Goal: Check status: Check status

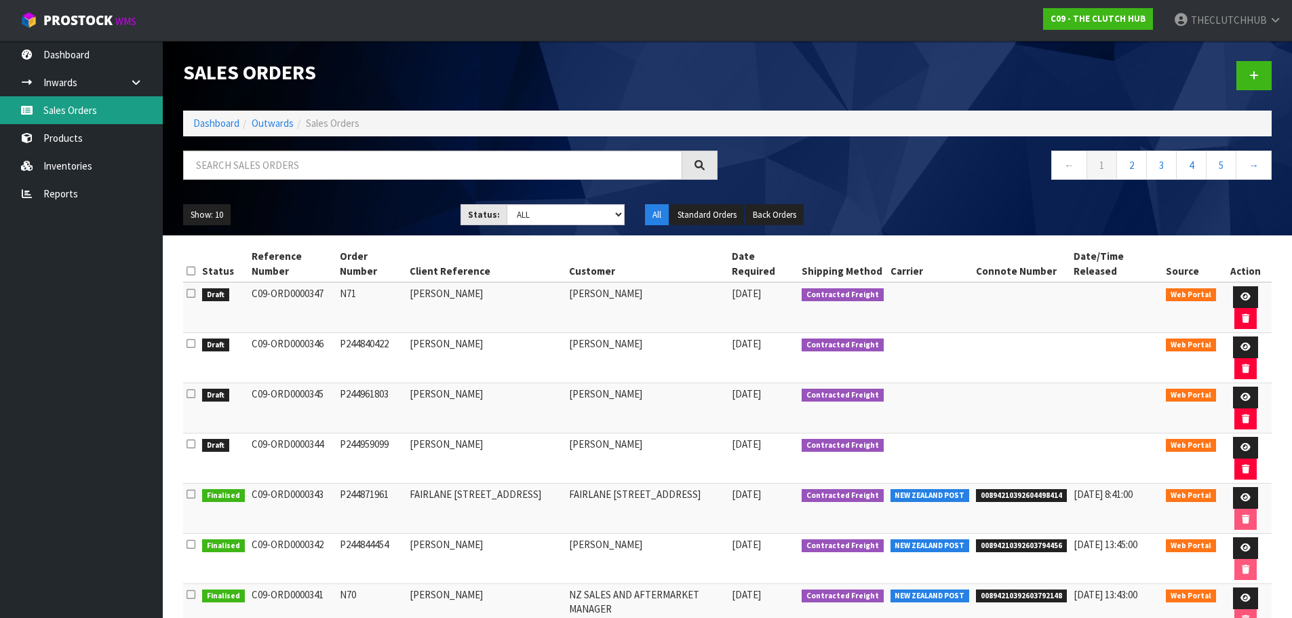
click at [88, 111] on link "Sales Orders" at bounding box center [81, 110] width 163 height 28
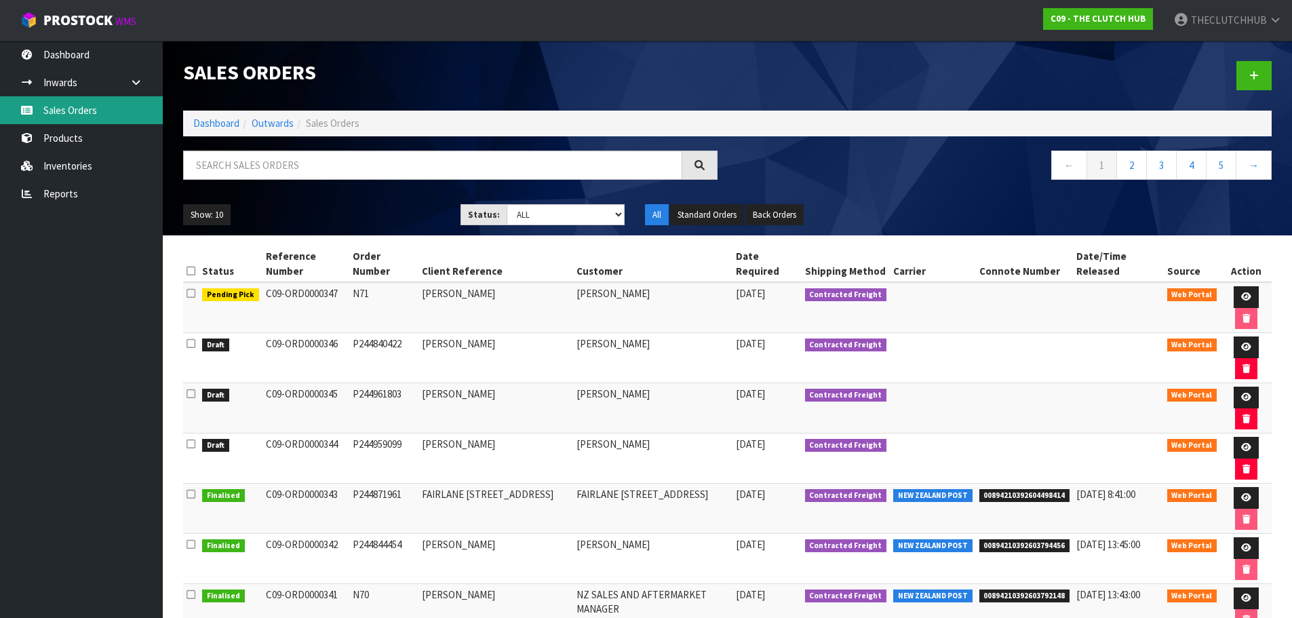
click at [89, 102] on link "Sales Orders" at bounding box center [81, 110] width 163 height 28
